Goal: Task Accomplishment & Management: Use online tool/utility

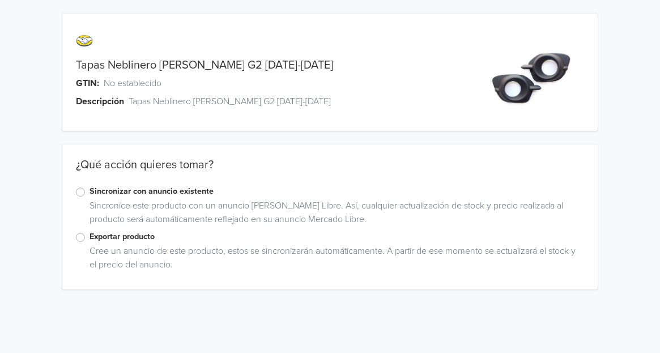
click at [130, 233] on label "Exportar producto" at bounding box center [336, 236] width 495 height 12
click at [0, 0] on input "Exportar producto" at bounding box center [0, 0] width 0 height 0
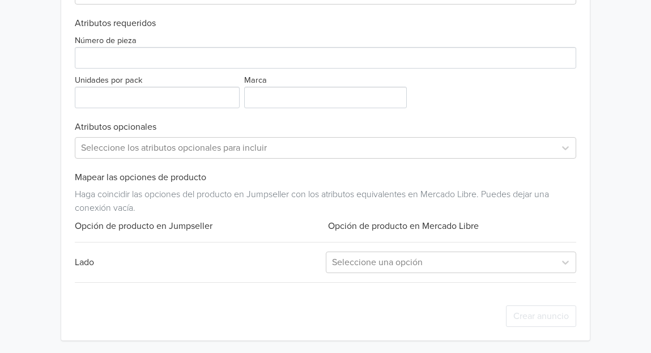
scroll to position [330, 0]
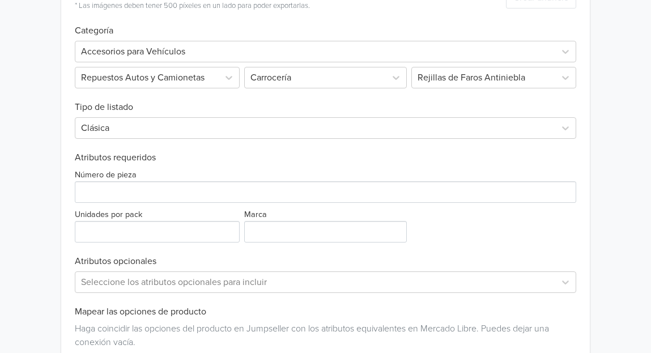
click at [147, 204] on div "Número de pieza Unidades por pack Marca" at bounding box center [325, 202] width 501 height 79
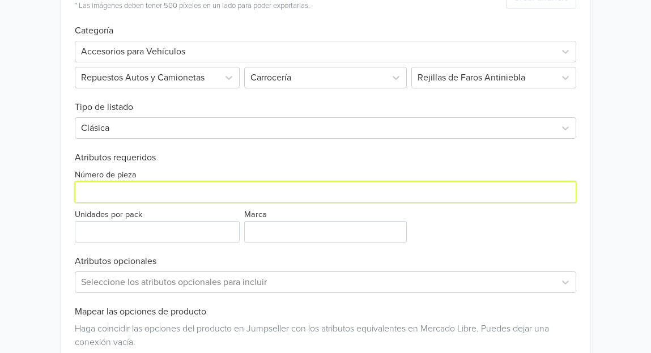
click at [157, 194] on input "Número de pieza" at bounding box center [325, 192] width 501 height 22
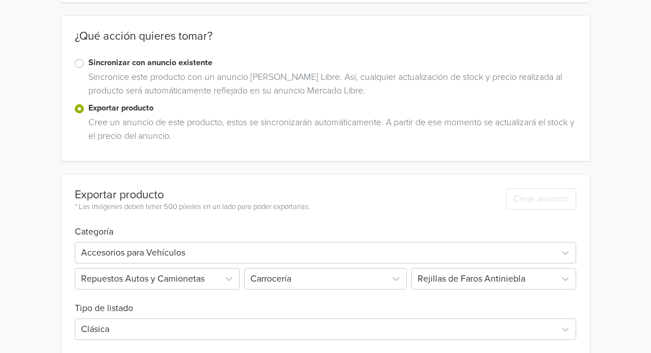
click at [106, 66] on label "Sincronizar con anuncio existente" at bounding box center [332, 63] width 488 height 12
click at [0, 0] on input "Sincronizar con anuncio existente" at bounding box center [0, 0] width 0 height 0
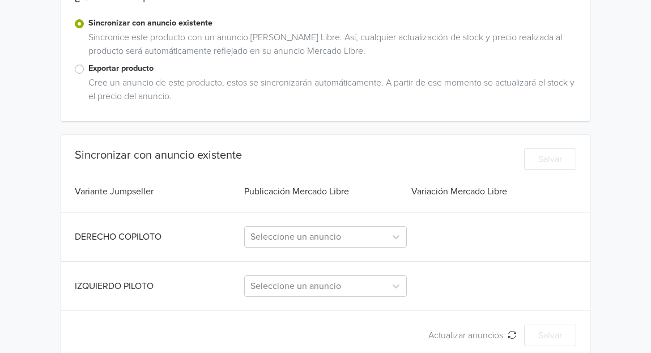
scroll to position [187, 0]
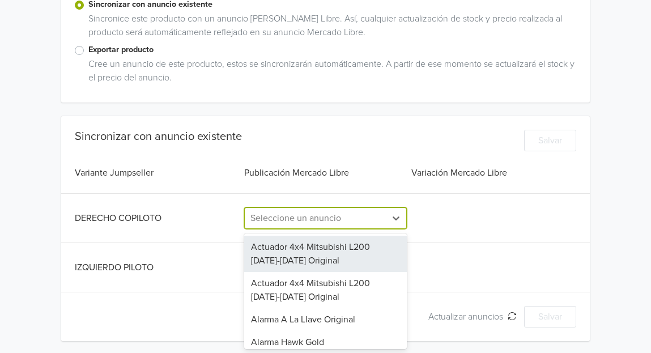
click at [329, 222] on div at bounding box center [315, 218] width 130 height 16
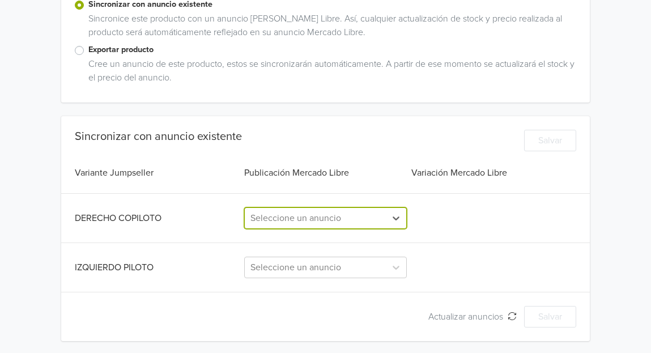
click at [315, 214] on div at bounding box center [315, 218] width 130 height 16
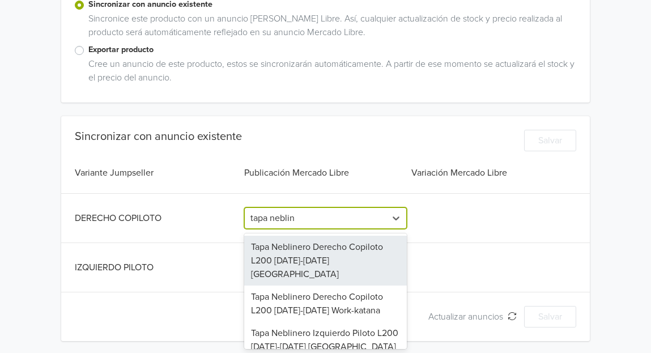
type input "tapa neblin"
click at [468, 220] on div "DERECHO COPILOTO Tapa Neblinero Derecho Copiloto L200 [DATE]-[DATE] [GEOGRAPHIC…" at bounding box center [325, 218] width 501 height 22
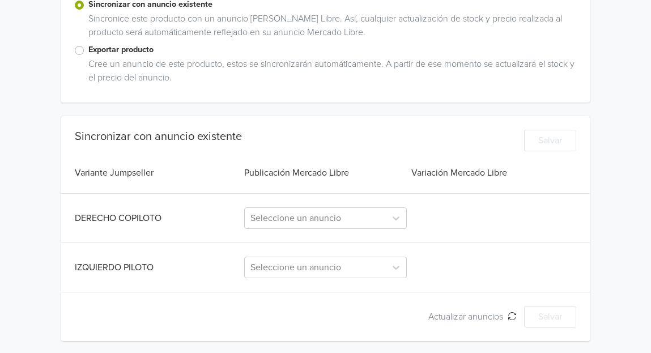
scroll to position [0, 0]
